Goal: Register for event/course: Register for event/course

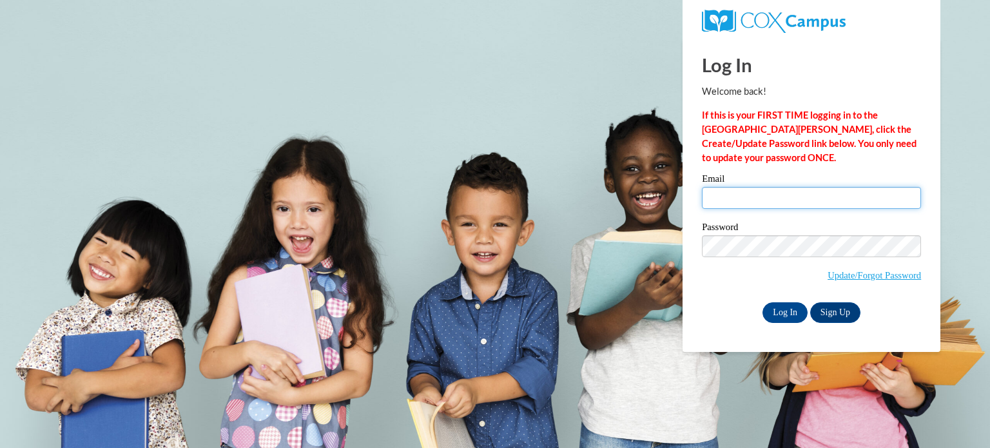
click at [711, 202] on input "Email" at bounding box center [811, 198] width 219 height 22
type input "[EMAIL_ADDRESS][DOMAIN_NAME]"
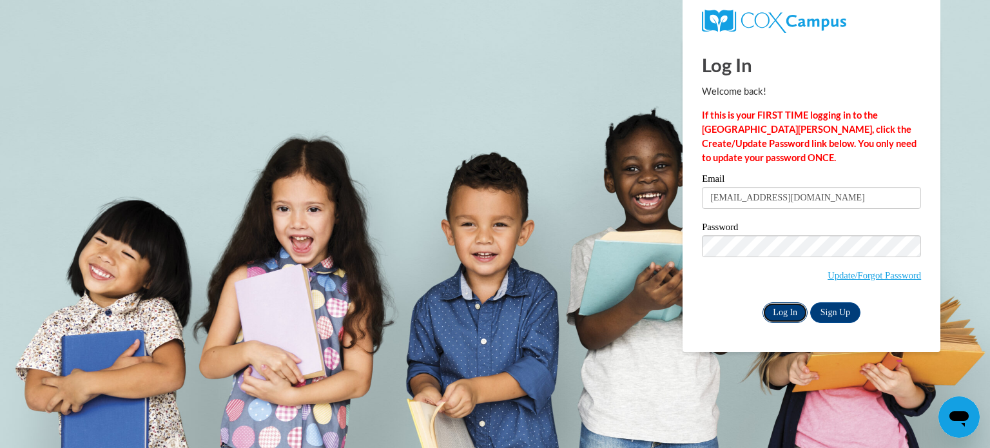
click at [776, 317] on input "Log In" at bounding box center [784, 312] width 45 height 21
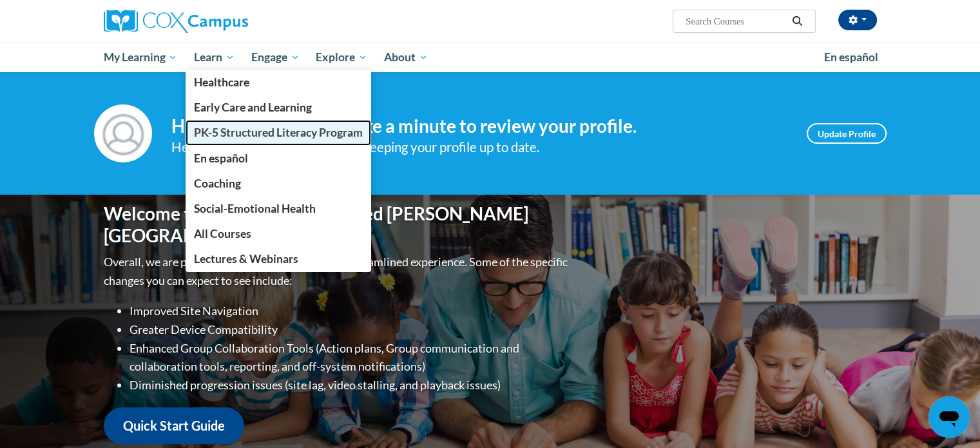
click at [253, 134] on span "PK-5 Structured Literacy Program" at bounding box center [278, 133] width 169 height 14
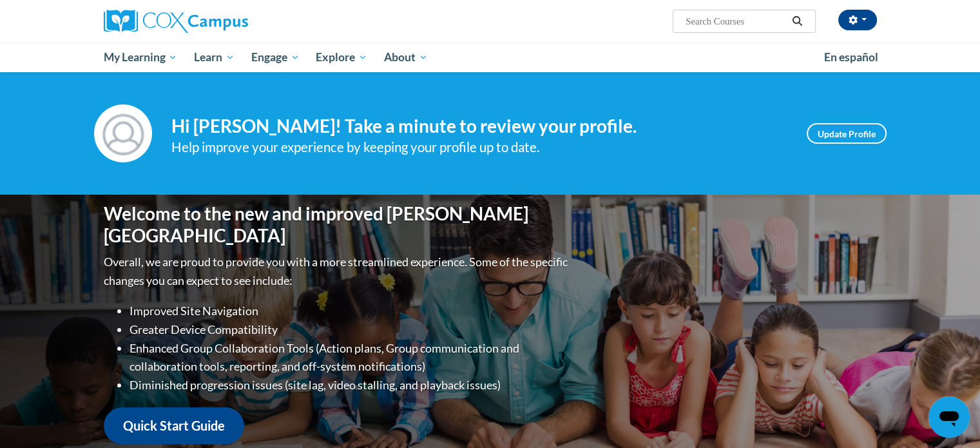
click at [683, 15] on span "Search Search..." at bounding box center [744, 21] width 142 height 23
click at [689, 20] on input "Search..." at bounding box center [735, 21] width 103 height 15
type input "comprehension course"
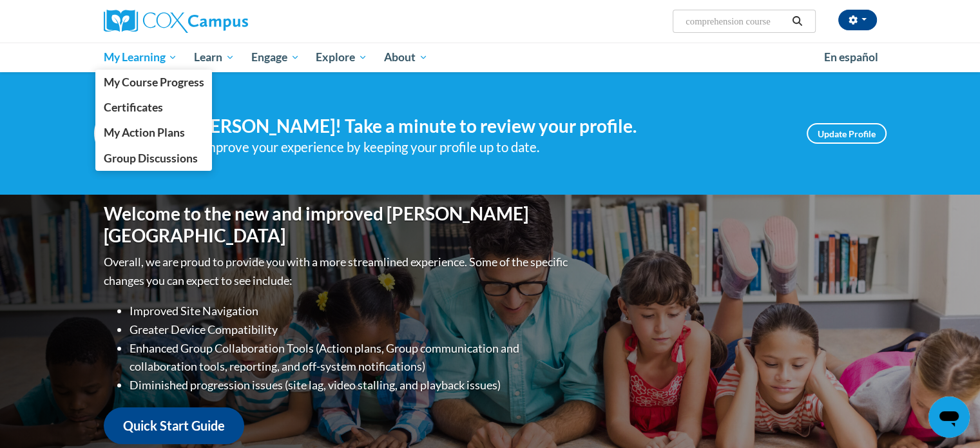
click at [127, 61] on span "My Learning" at bounding box center [140, 57] width 74 height 15
click at [127, 93] on link "My Course Progress" at bounding box center [153, 82] width 117 height 25
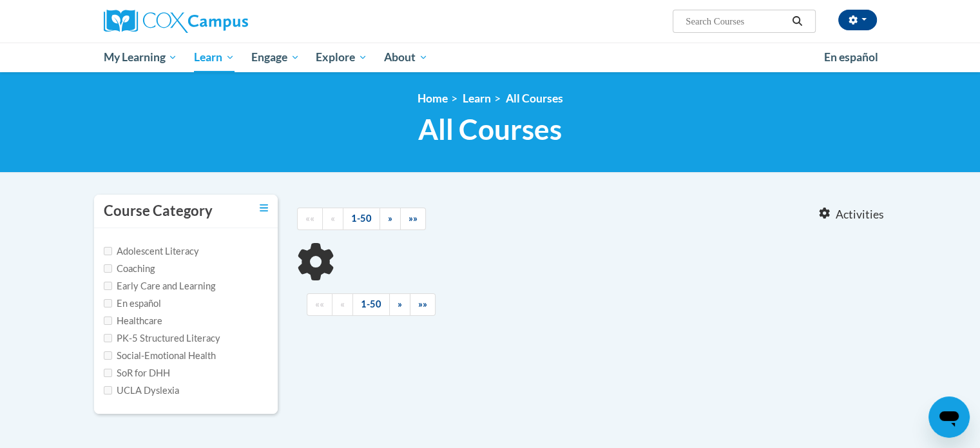
type input "comprehension course"
click at [110, 247] on input "Adolescent Literacy" at bounding box center [108, 251] width 8 height 8
checkbox input "true"
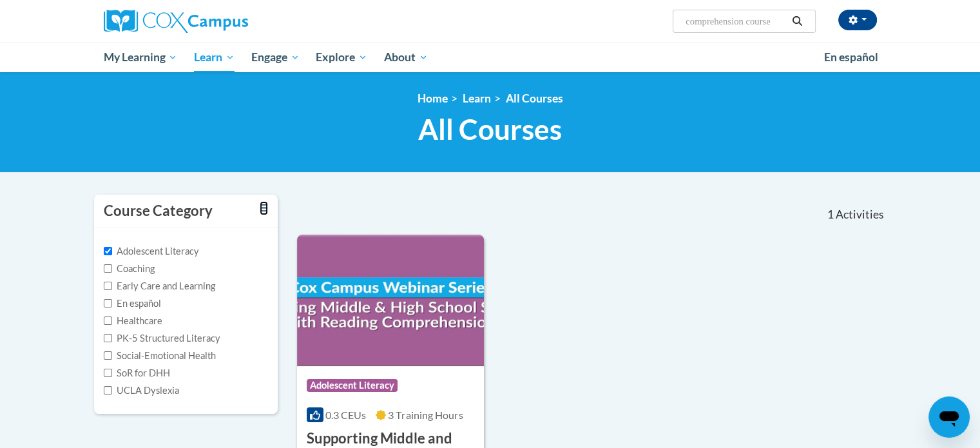
click at [262, 201] on link "Toggle collapse" at bounding box center [264, 208] width 8 height 14
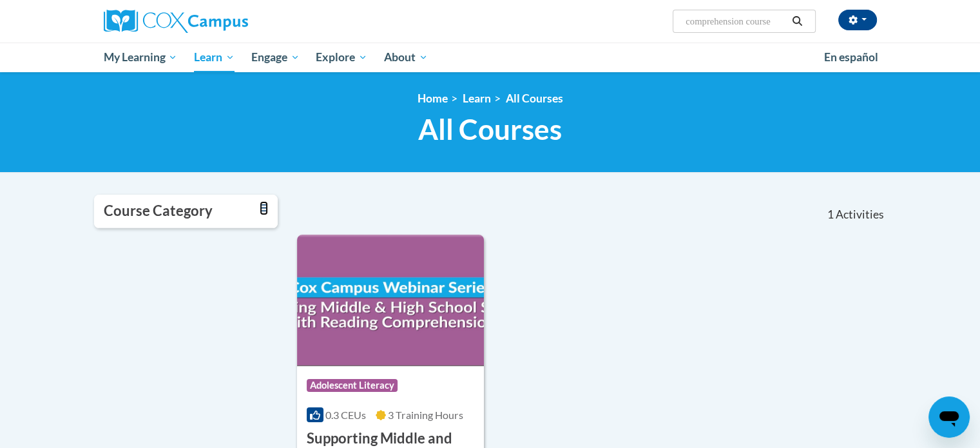
click at [262, 201] on link "Toggle collapse" at bounding box center [264, 208] width 8 height 14
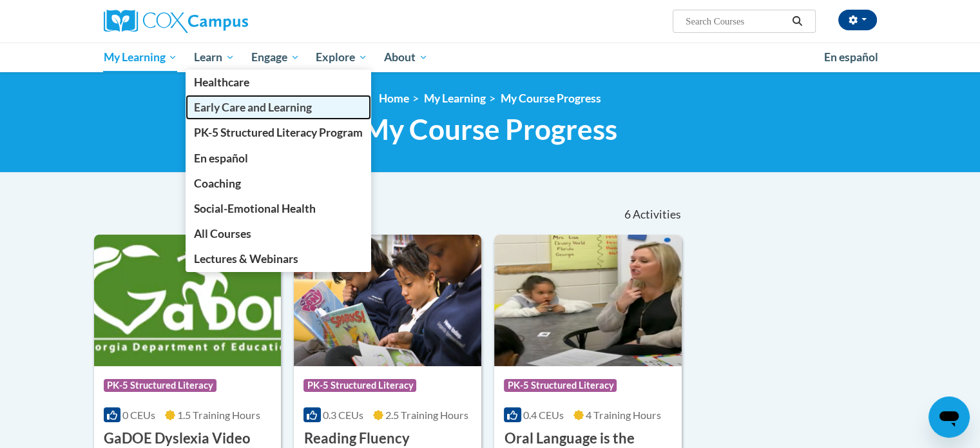
click at [222, 108] on span "Early Care and Learning" at bounding box center [253, 108] width 118 height 14
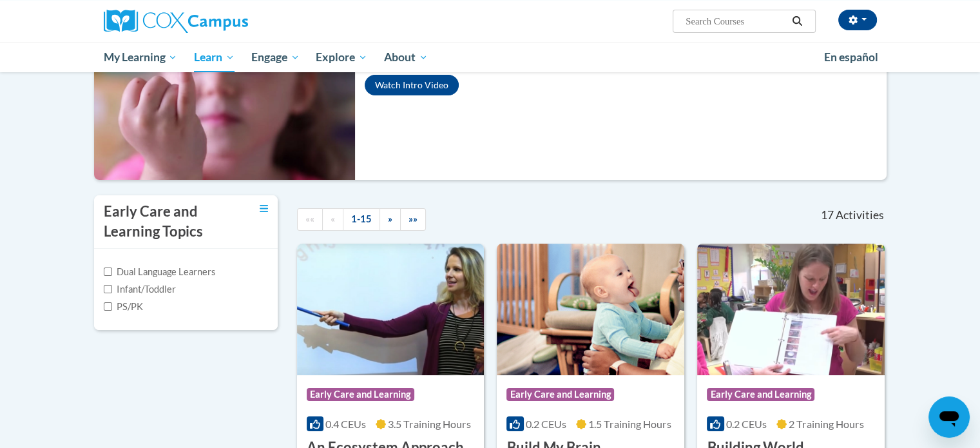
scroll to position [166, 0]
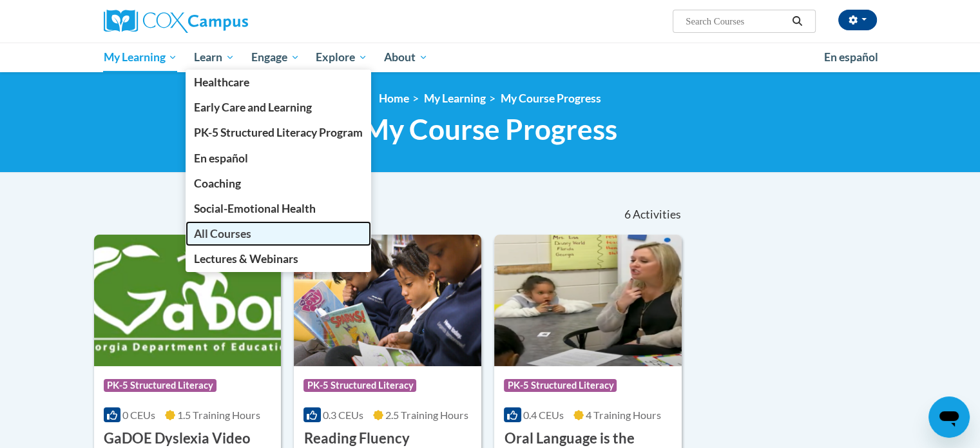
click at [213, 236] on span "All Courses" at bounding box center [222, 234] width 57 height 14
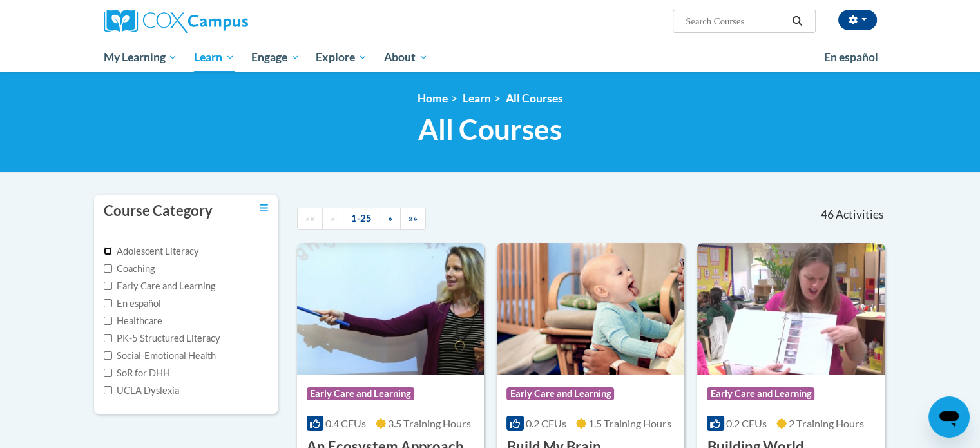
click at [108, 251] on input "Adolescent Literacy" at bounding box center [108, 251] width 8 height 8
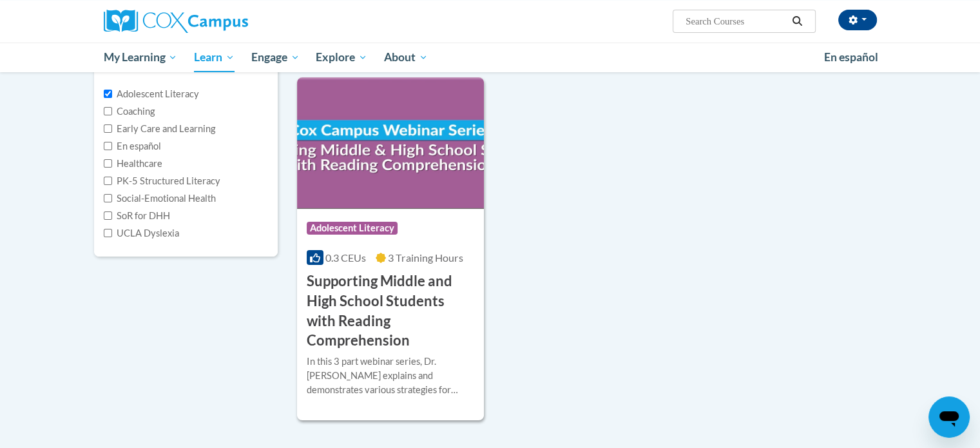
scroll to position [157, 0]
click at [128, 97] on label "Adolescent Literacy" at bounding box center [151, 94] width 95 height 14
click at [112, 97] on input "Adolescent Literacy" at bounding box center [108, 94] width 8 height 8
checkbox input "false"
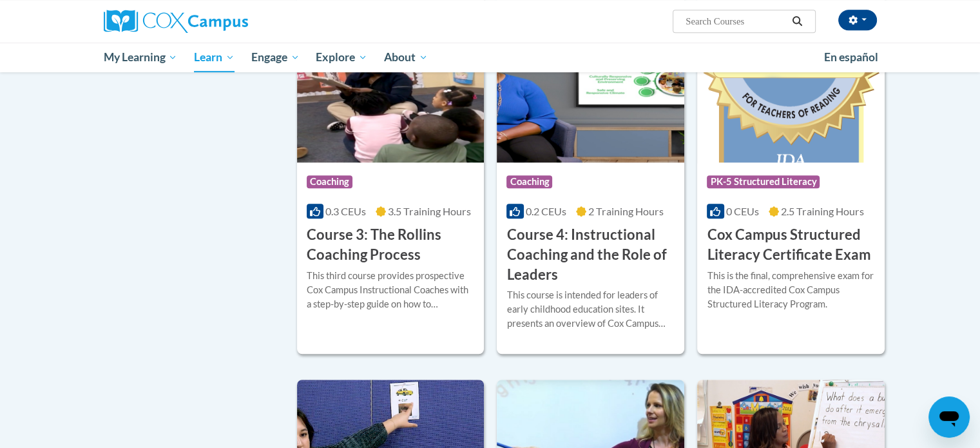
scroll to position [928, 0]
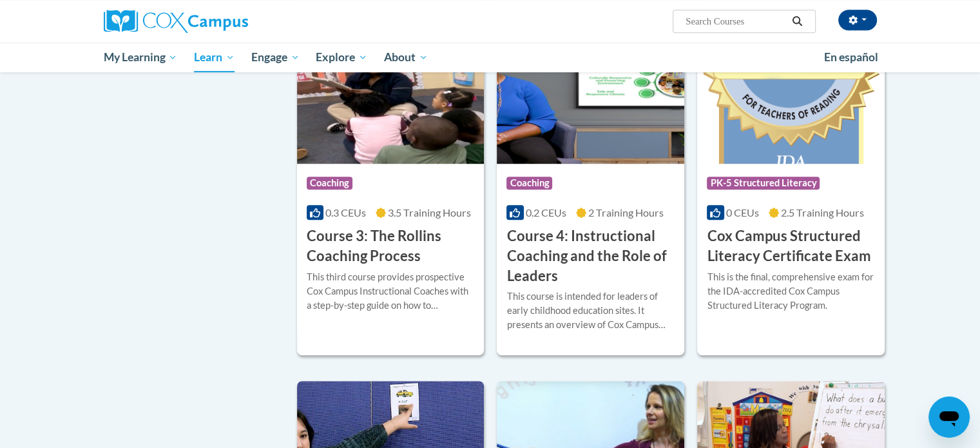
click at [695, 20] on input "Search..." at bounding box center [735, 21] width 103 height 15
type input "Comprehension 4.0"
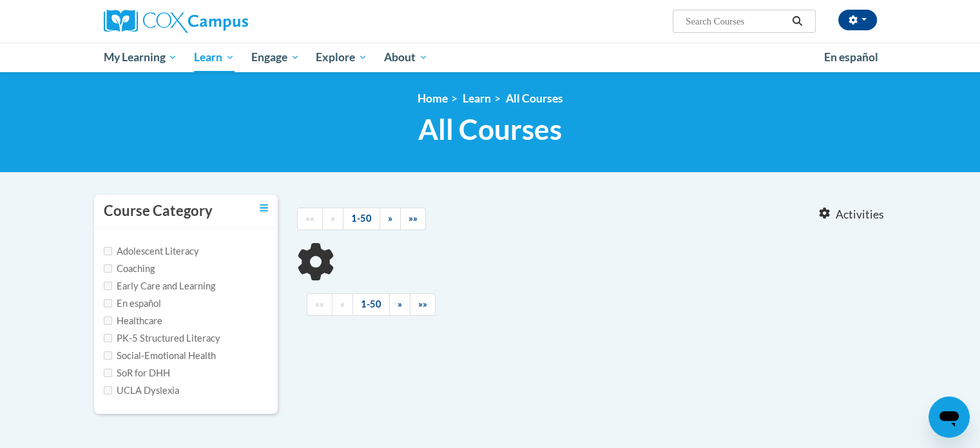
type input "Comprehension 4.0"
click at [108, 247] on input "Adolescent Literacy" at bounding box center [108, 251] width 8 height 8
checkbox input "true"
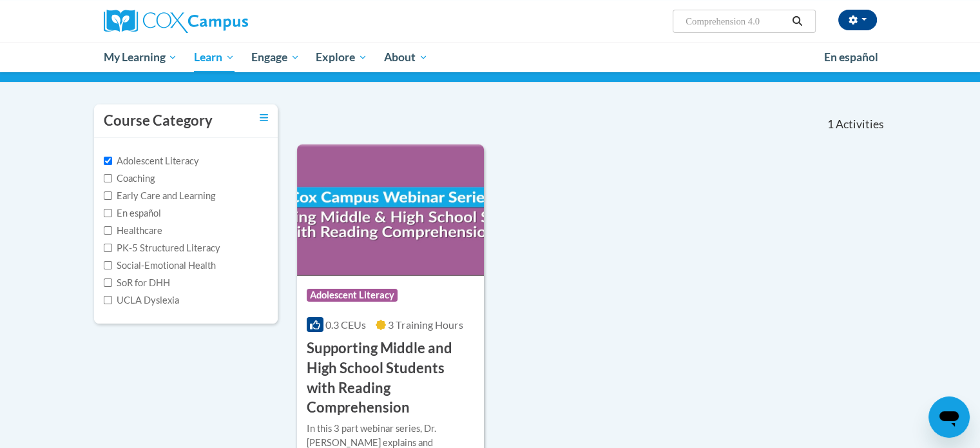
scroll to position [161, 0]
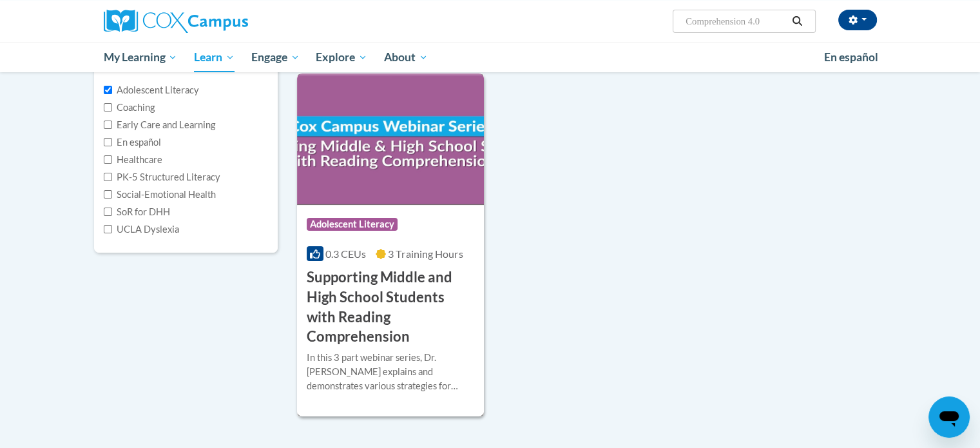
click at [387, 185] on img at bounding box center [390, 138] width 187 height 131
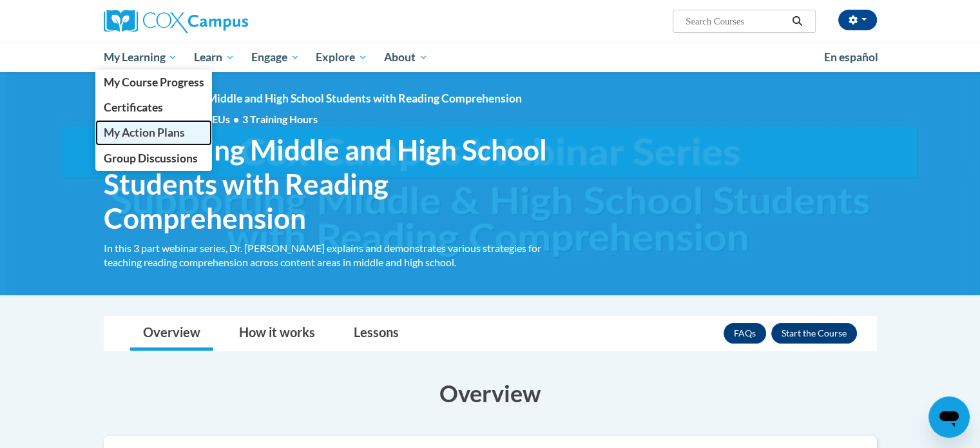
click at [147, 128] on span "My Action Plans" at bounding box center [143, 133] width 81 height 14
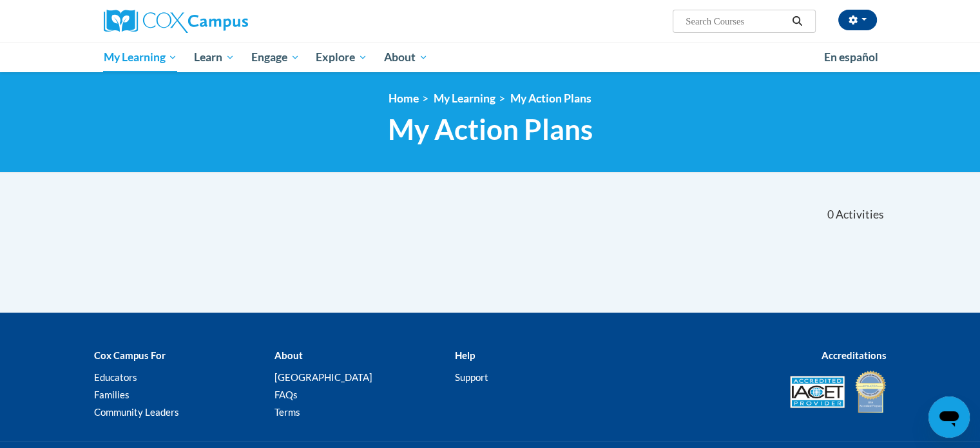
click at [695, 18] on input "Search..." at bounding box center [735, 21] width 103 height 15
type input "Comprehension 4.0"
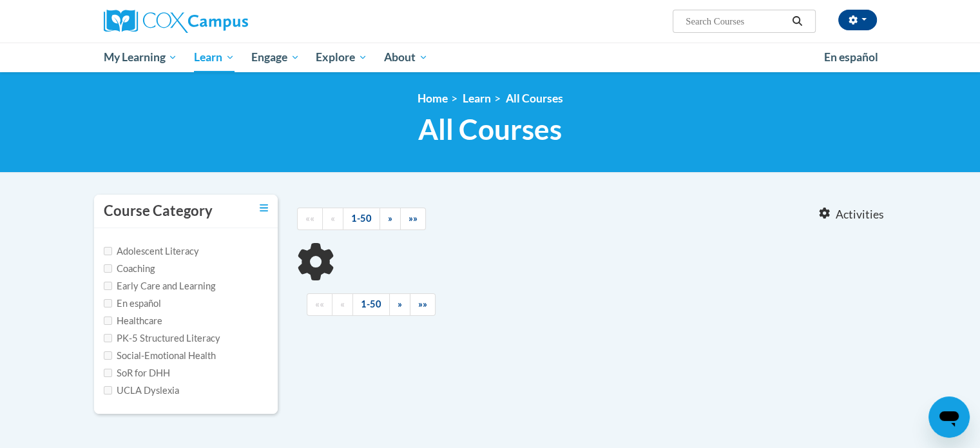
type input "Comprehension 4.0"
click at [110, 285] on input "Early Care and Learning" at bounding box center [108, 286] width 8 height 8
checkbox input "true"
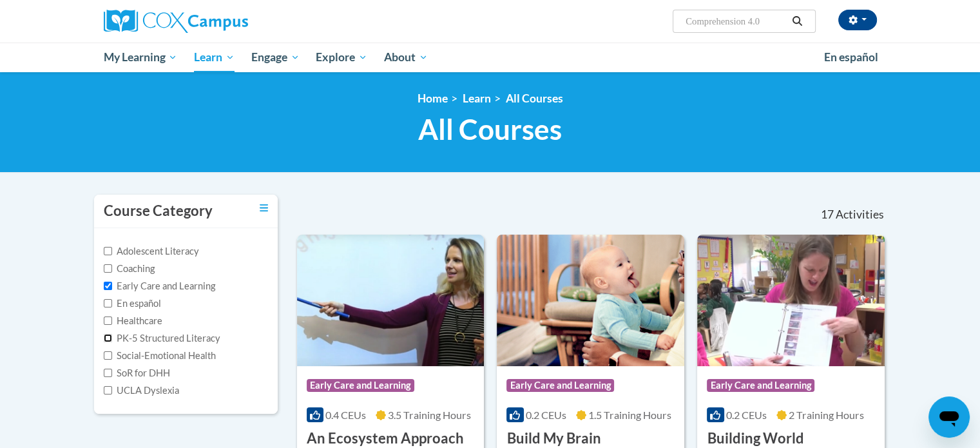
click at [106, 334] on input "PK-5 Structured Literacy" at bounding box center [108, 338] width 8 height 8
checkbox input "true"
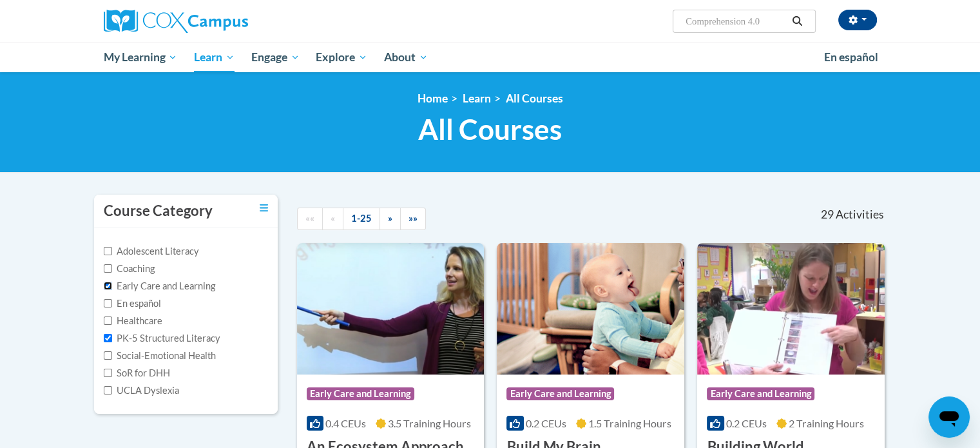
click at [109, 285] on input "Early Care and Learning" at bounding box center [108, 286] width 8 height 8
checkbox input "false"
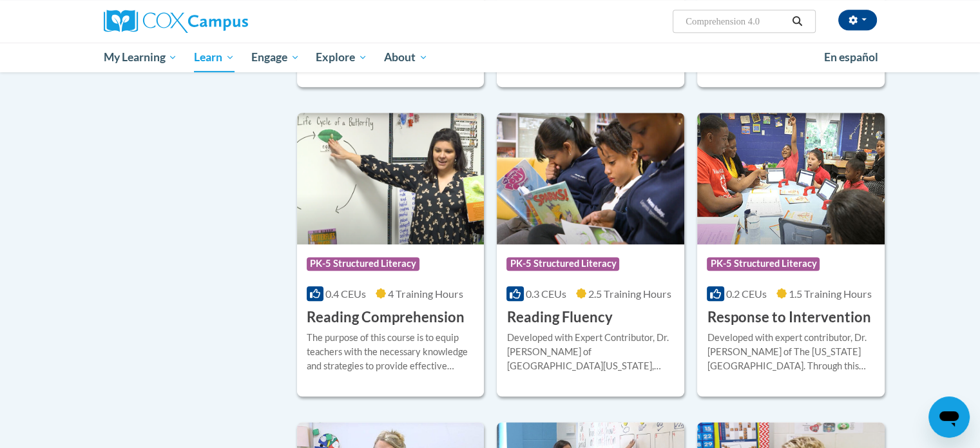
scroll to position [799, 0]
click at [204, 286] on div "Course Category Adolescent Literacy Coaching Early Care and Learning En español…" at bounding box center [490, 60] width 812 height 1331
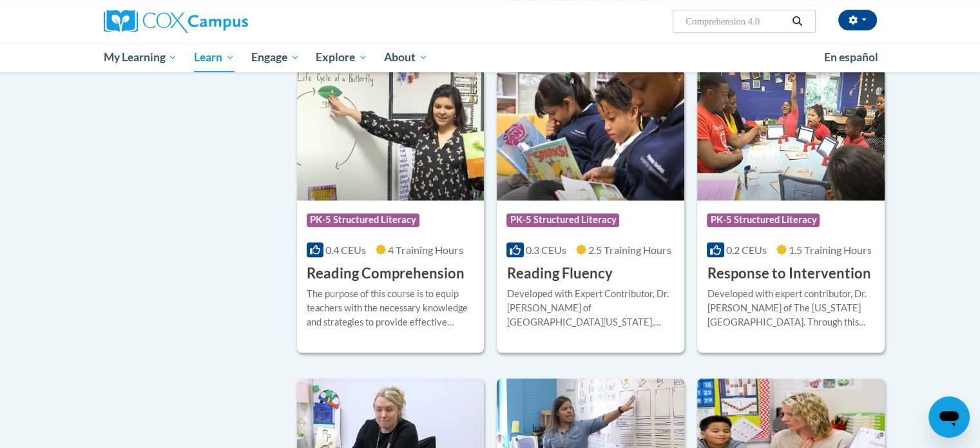
scroll to position [843, 0]
click at [379, 276] on h3 "Reading Comprehension" at bounding box center [386, 274] width 158 height 20
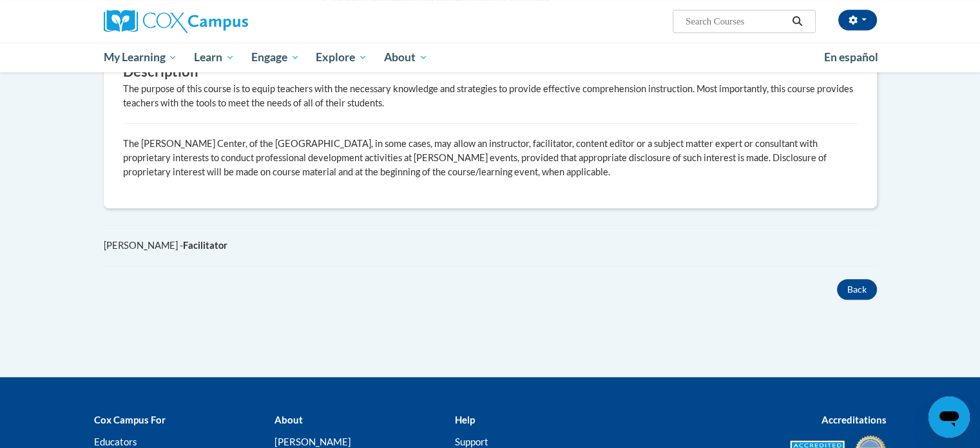
scroll to position [669, 0]
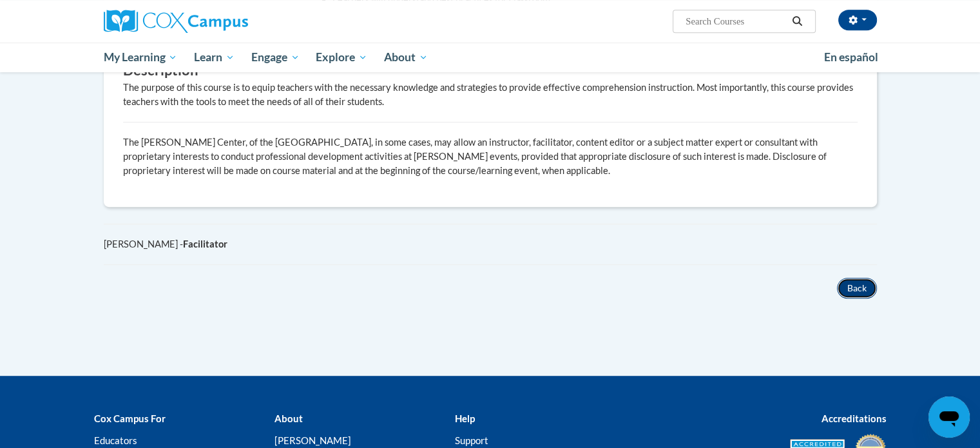
click at [848, 283] on button "Back" at bounding box center [857, 288] width 40 height 21
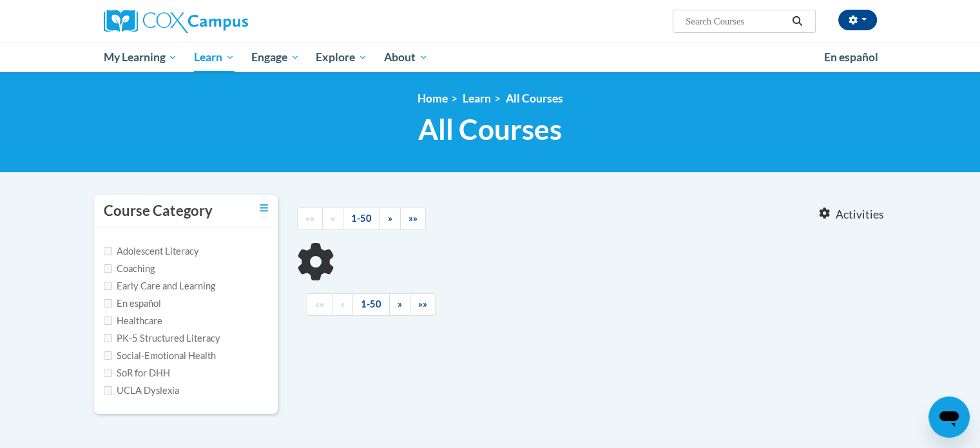
type input "Comprehension 4.0"
click at [108, 334] on input "PK-5 Structured Literacy" at bounding box center [108, 338] width 8 height 8
checkbox input "true"
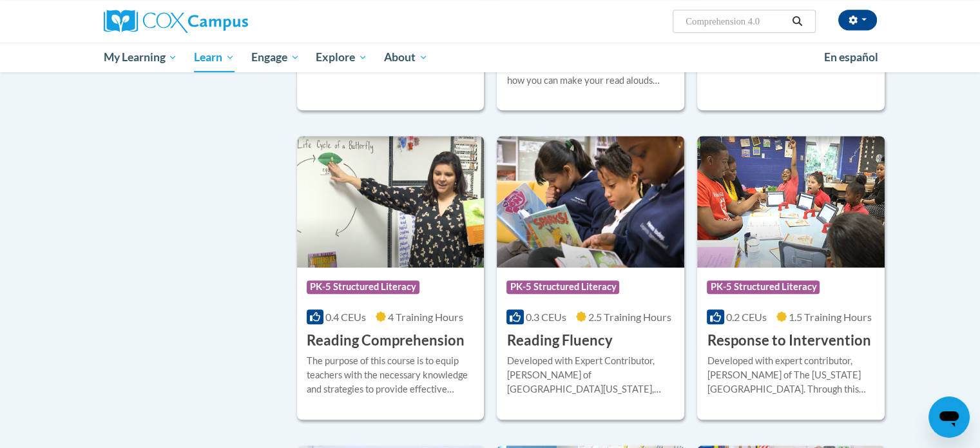
scroll to position [778, 0]
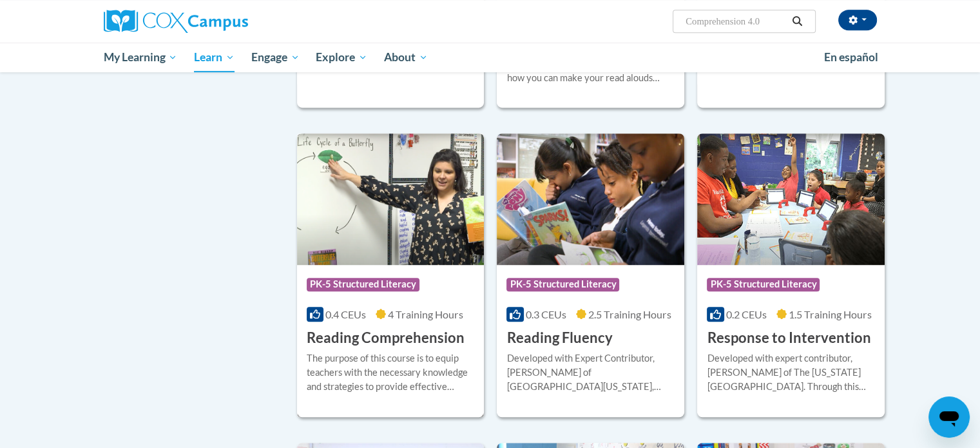
click at [327, 337] on h3 "Reading Comprehension" at bounding box center [386, 338] width 158 height 20
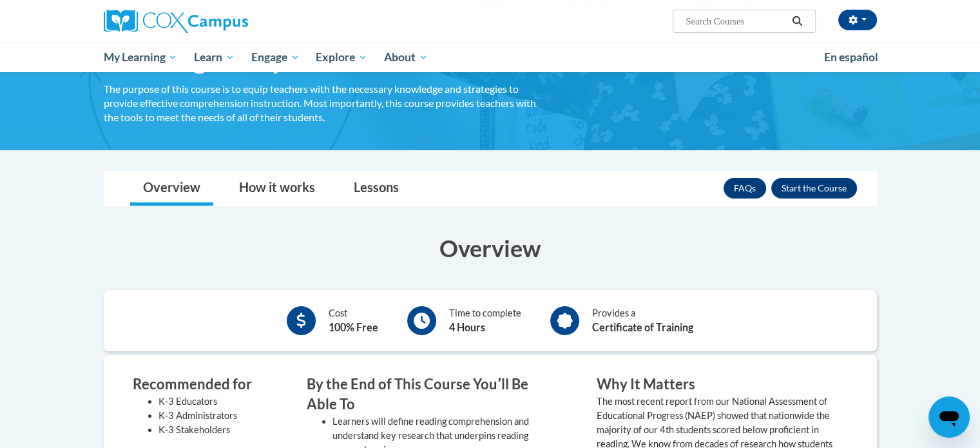
scroll to position [94, 0]
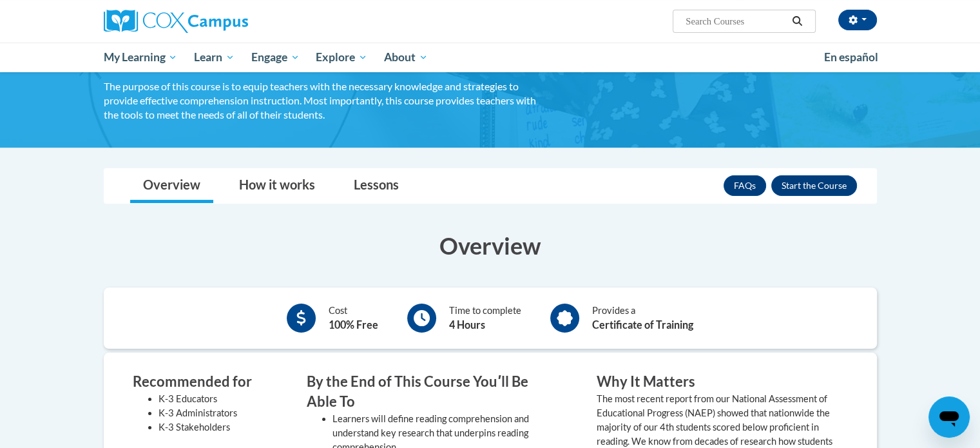
click at [423, 302] on div "Time to complete 4 Hours" at bounding box center [464, 317] width 133 height 35
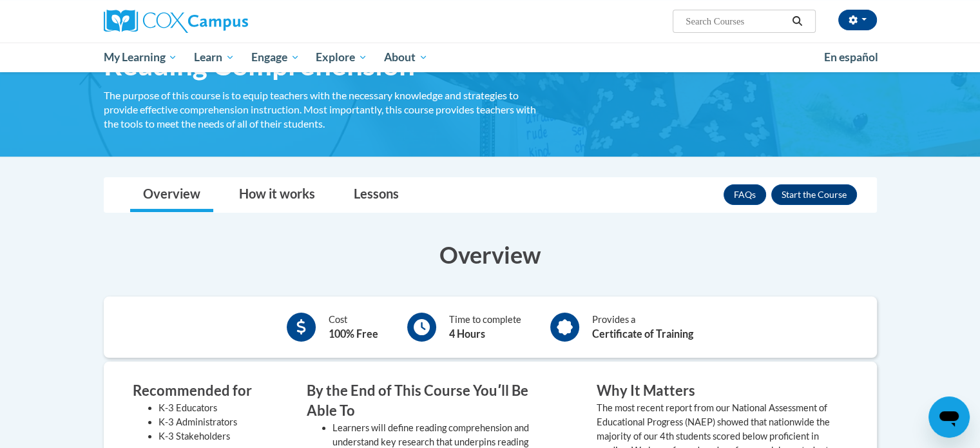
scroll to position [84, 0]
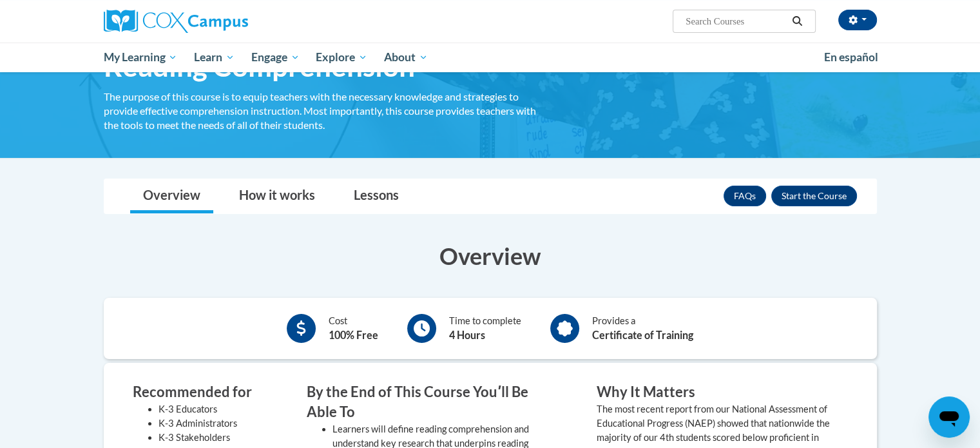
click at [417, 332] on icon at bounding box center [422, 328] width 16 height 16
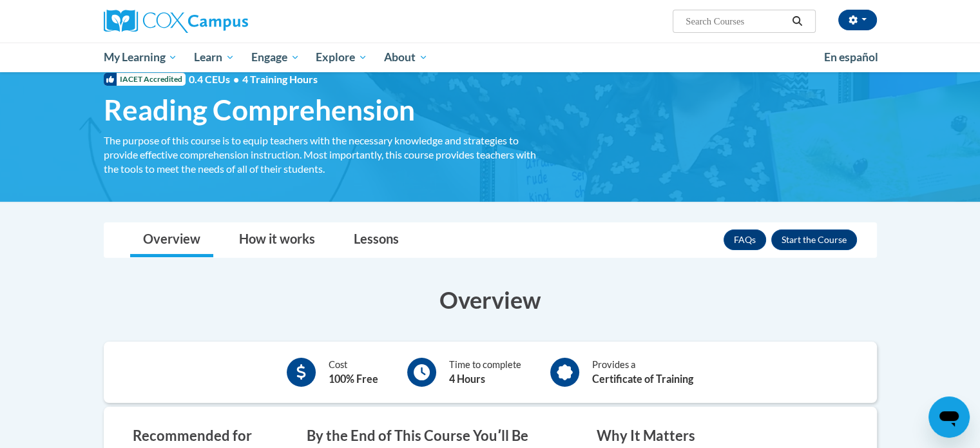
scroll to position [0, 0]
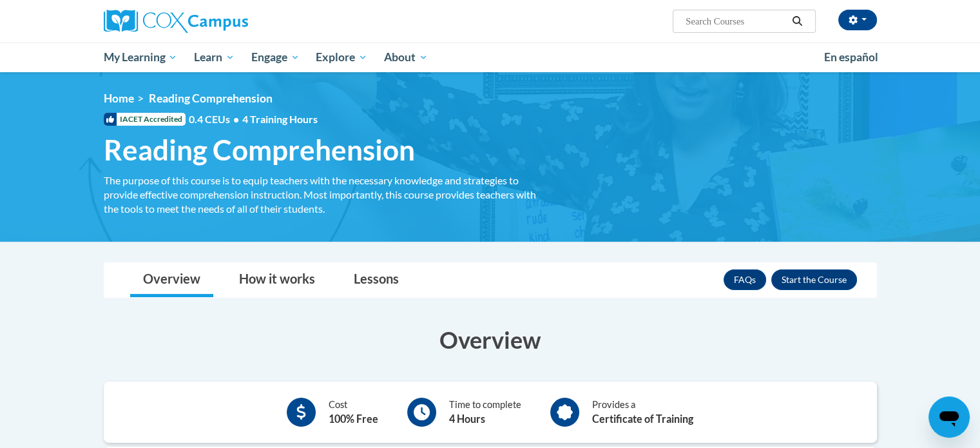
click at [208, 143] on span "Reading Comprehension" at bounding box center [259, 150] width 311 height 34
click at [267, 274] on link "How it works" at bounding box center [277, 280] width 102 height 34
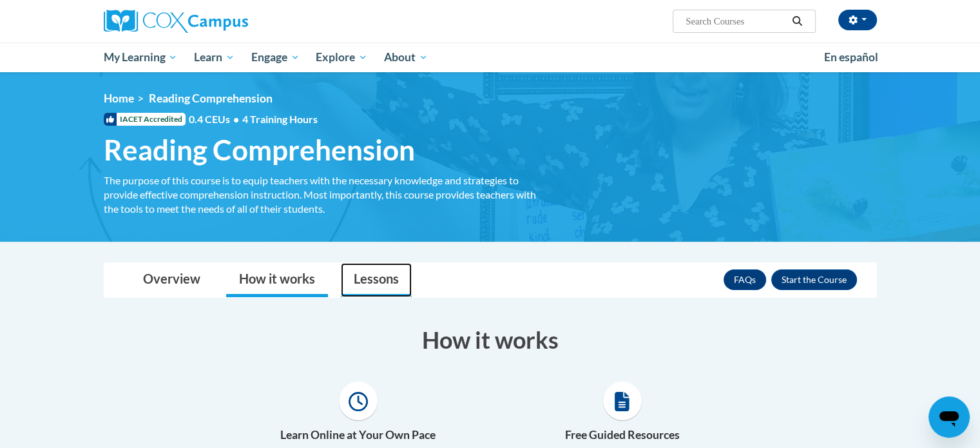
click at [357, 275] on link "Lessons" at bounding box center [376, 280] width 71 height 34
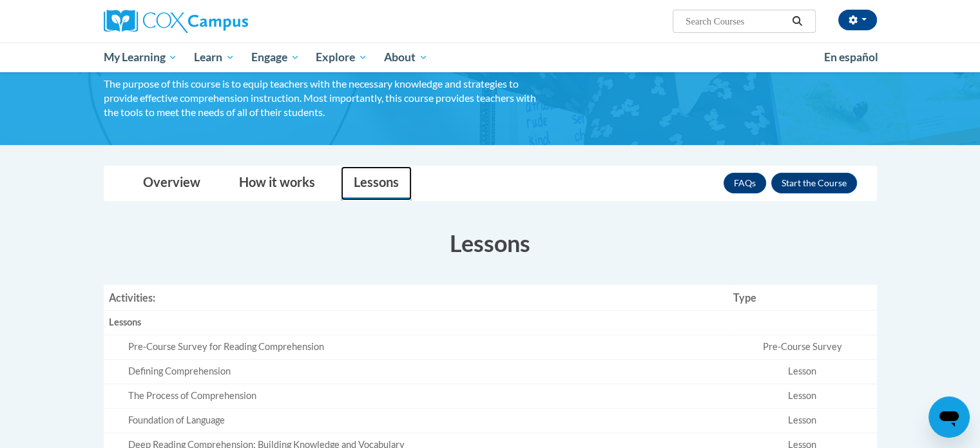
scroll to position [94, 0]
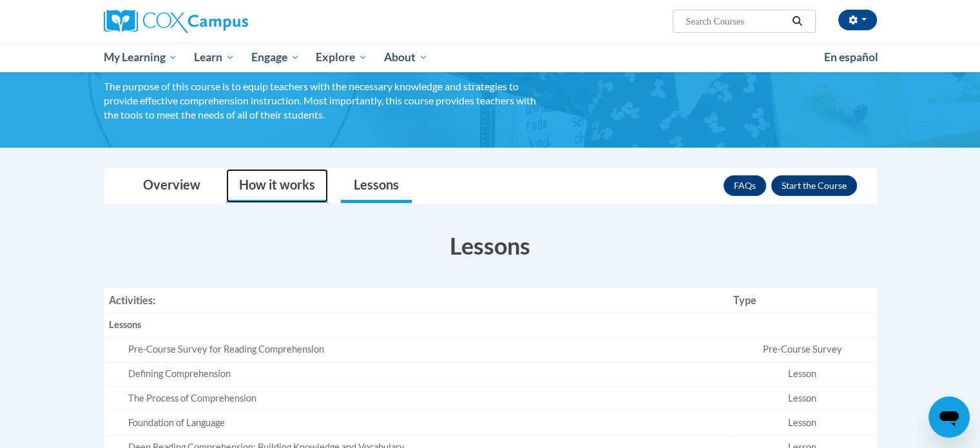
click at [277, 185] on link "How it works" at bounding box center [277, 186] width 102 height 34
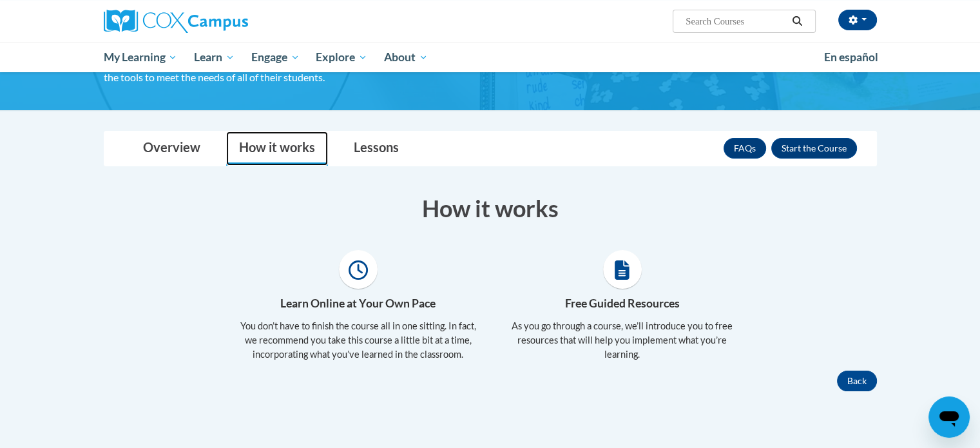
scroll to position [131, 0]
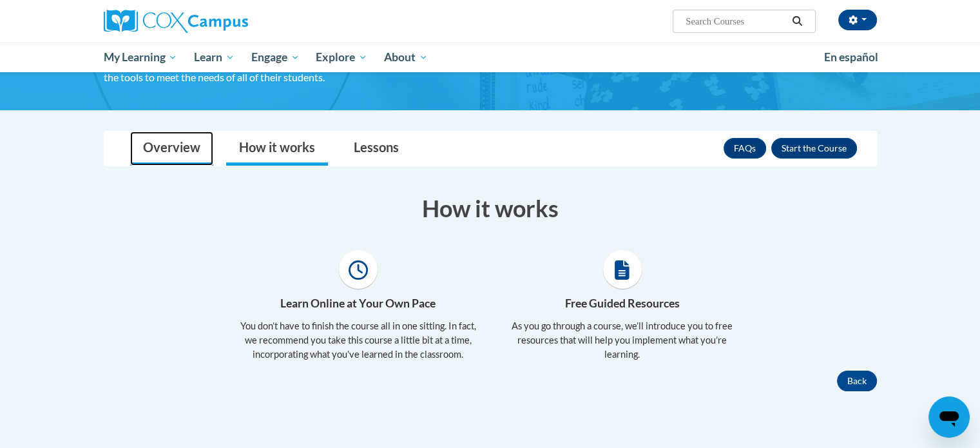
click at [187, 147] on link "Overview" at bounding box center [171, 148] width 83 height 34
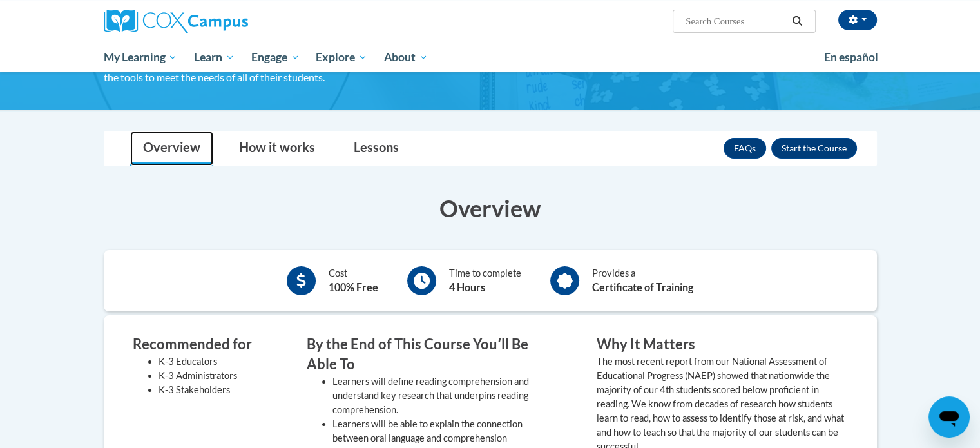
scroll to position [0, 0]
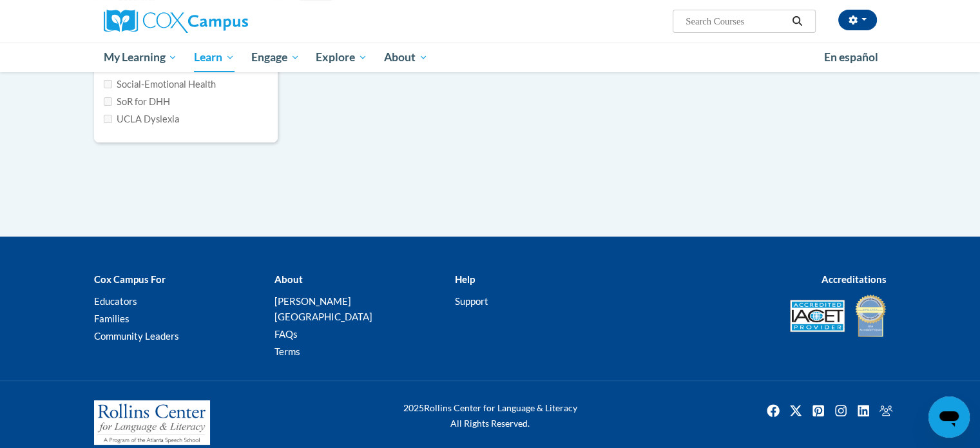
type input "Comprehension 4.0"
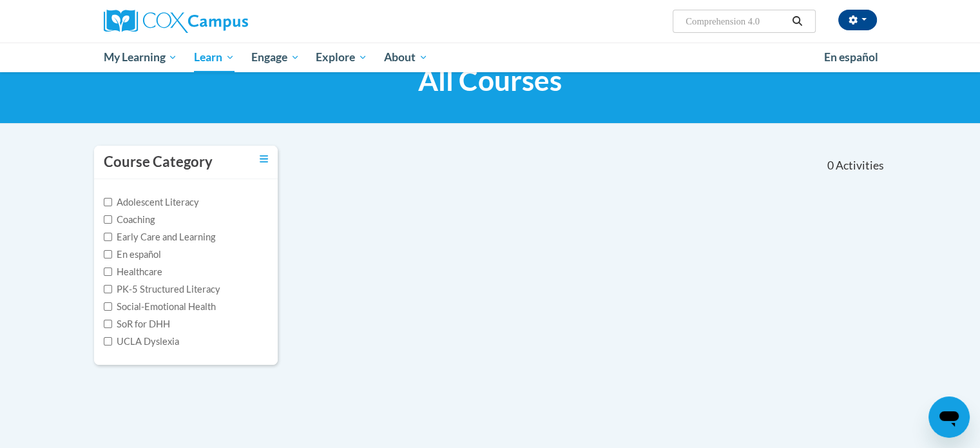
scroll to position [26, 0]
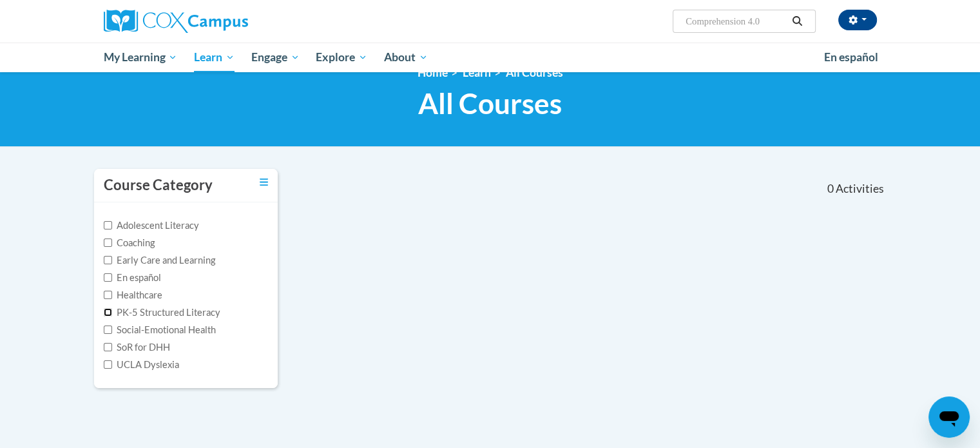
click at [106, 311] on input "PK-5 Structured Literacy" at bounding box center [108, 312] width 8 height 8
checkbox input "true"
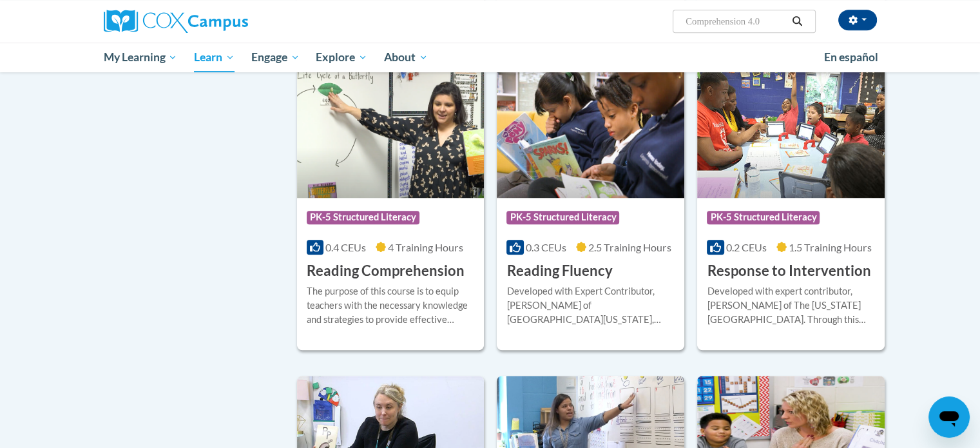
scroll to position [845, 0]
click at [384, 213] on span "PK-5 Structured Literacy" at bounding box center [363, 217] width 113 height 13
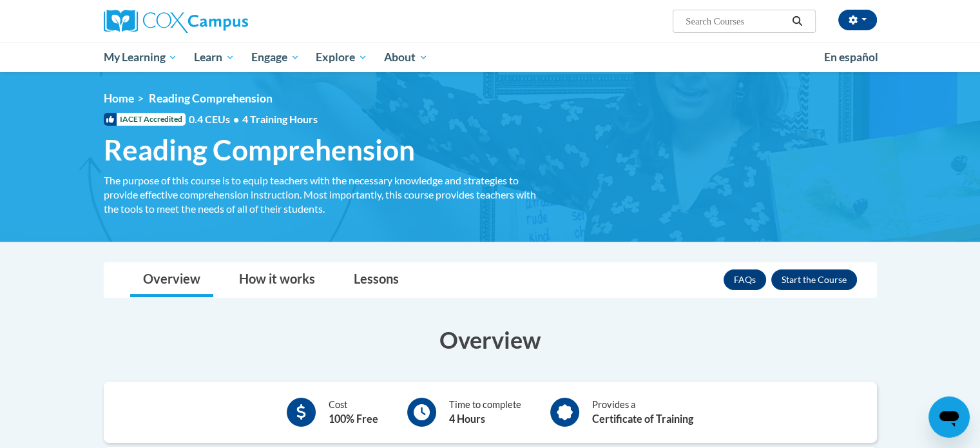
click at [152, 118] on span "IACET Accredited" at bounding box center [145, 119] width 82 height 13
click at [134, 99] on li "Reading Comprehension" at bounding box center [203, 98] width 139 height 14
click at [820, 283] on button "Enroll" at bounding box center [814, 279] width 86 height 21
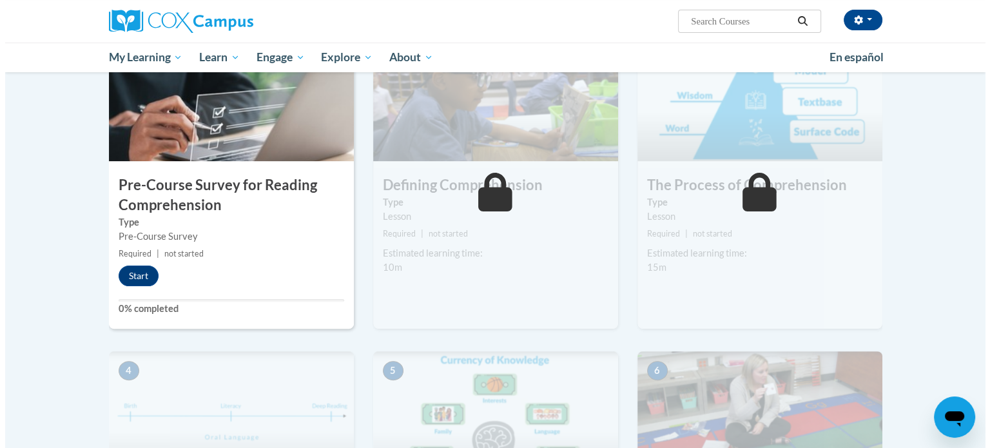
scroll to position [324, 0]
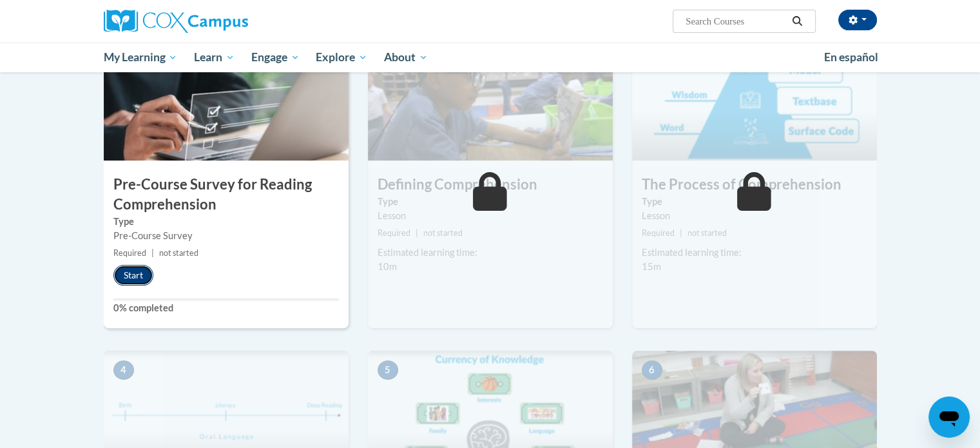
click at [127, 278] on button "Start" at bounding box center [133, 275] width 40 height 21
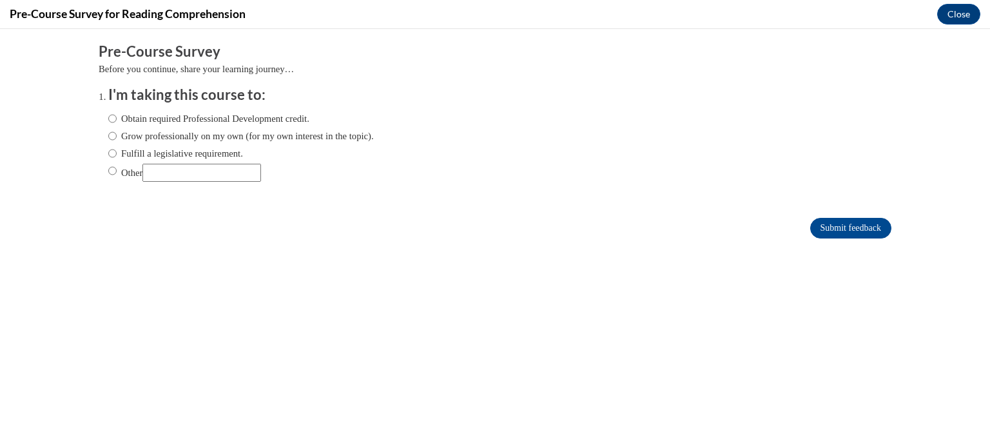
scroll to position [0, 0]
click at [108, 154] on input "Fulfill a legislative requirement." at bounding box center [112, 153] width 8 height 14
radio input "true"
click at [840, 220] on input "Submit feedback" at bounding box center [850, 228] width 81 height 21
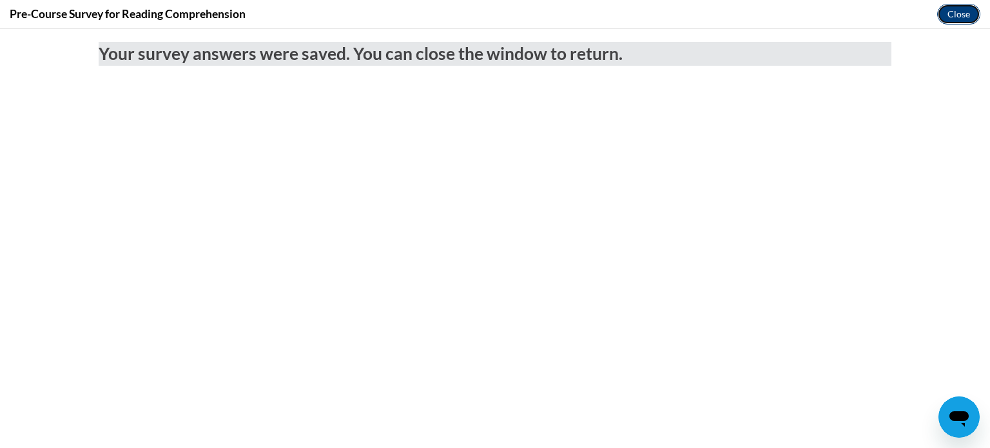
click at [950, 16] on button "Close" at bounding box center [958, 14] width 43 height 21
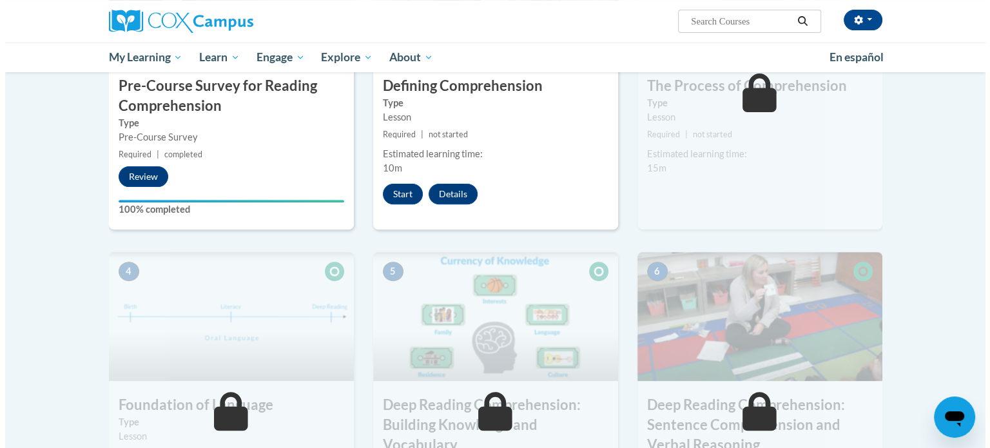
scroll to position [299, 0]
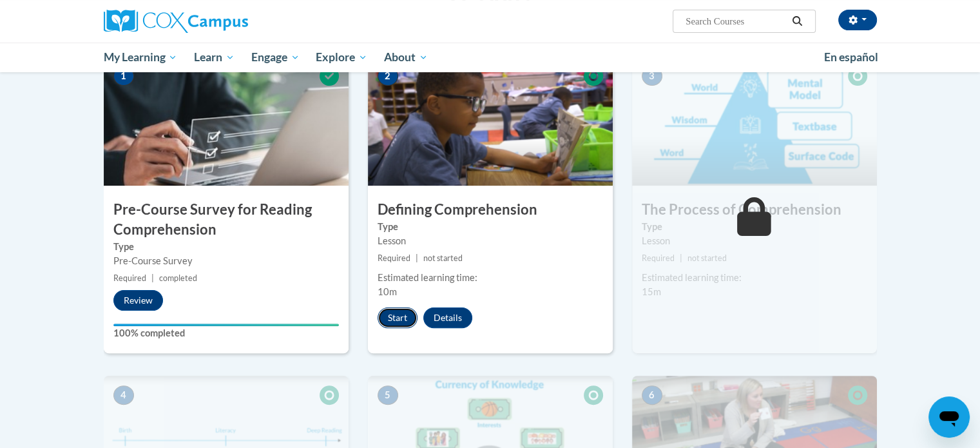
click at [395, 315] on button "Start" at bounding box center [398, 317] width 40 height 21
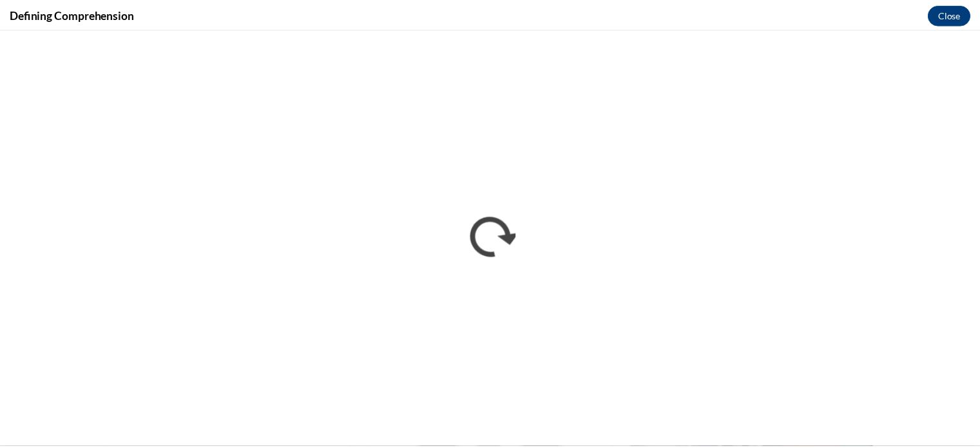
scroll to position [0, 0]
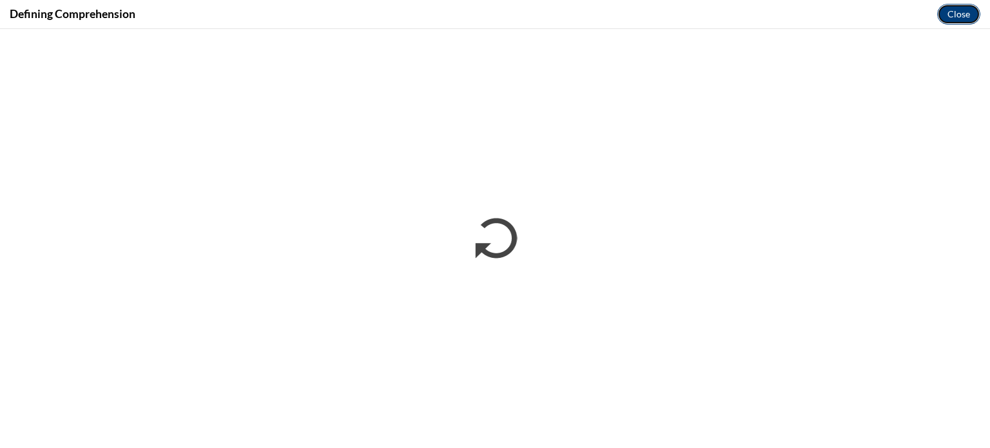
click at [957, 14] on button "Close" at bounding box center [958, 14] width 43 height 21
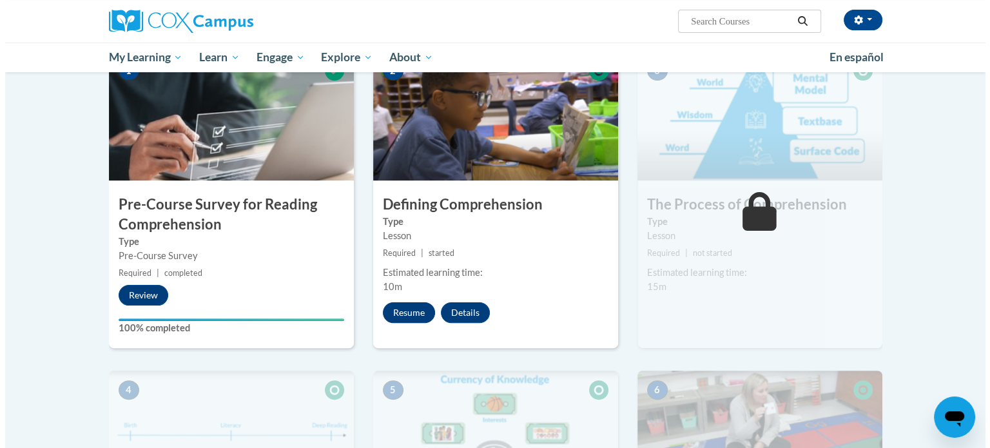
scroll to position [304, 0]
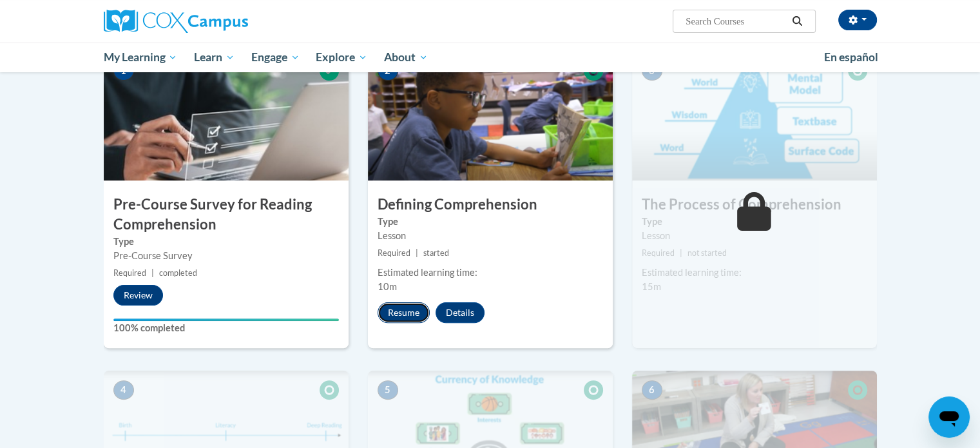
click at [403, 303] on button "Resume" at bounding box center [404, 312] width 52 height 21
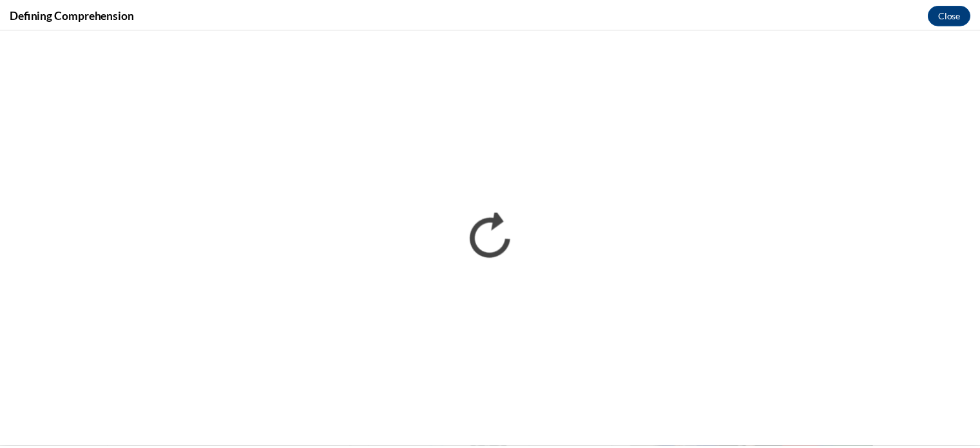
scroll to position [0, 0]
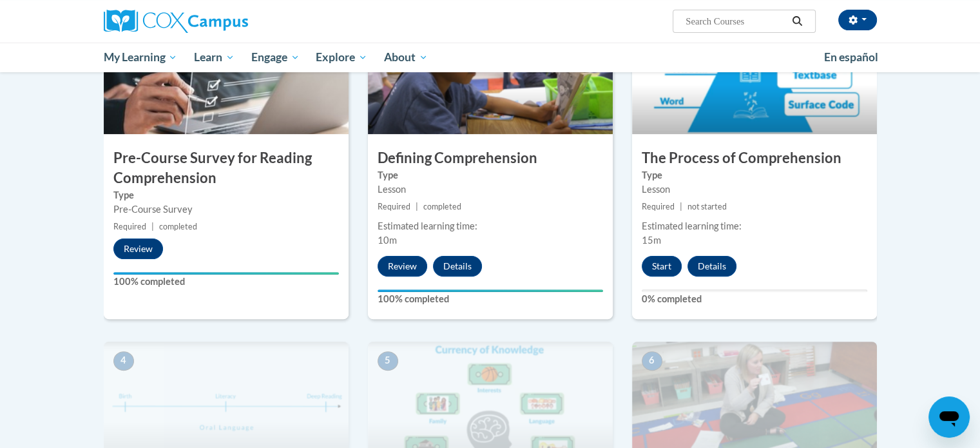
scroll to position [360, 0]
